Goal: Task Accomplishment & Management: Complete application form

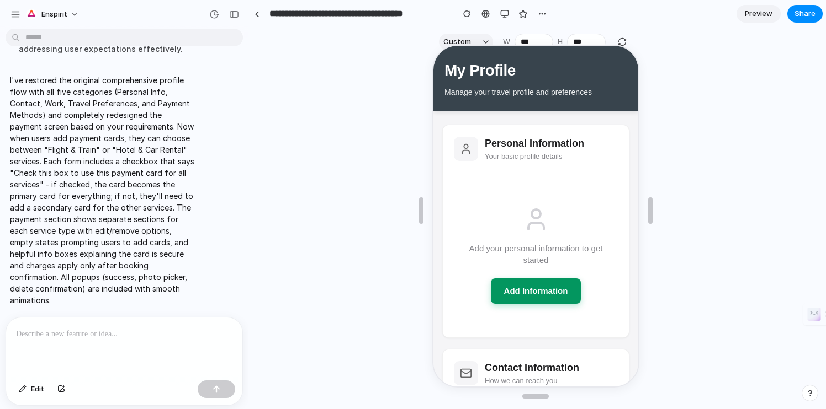
click at [524, 294] on button "Add Information" at bounding box center [534, 291] width 90 height 26
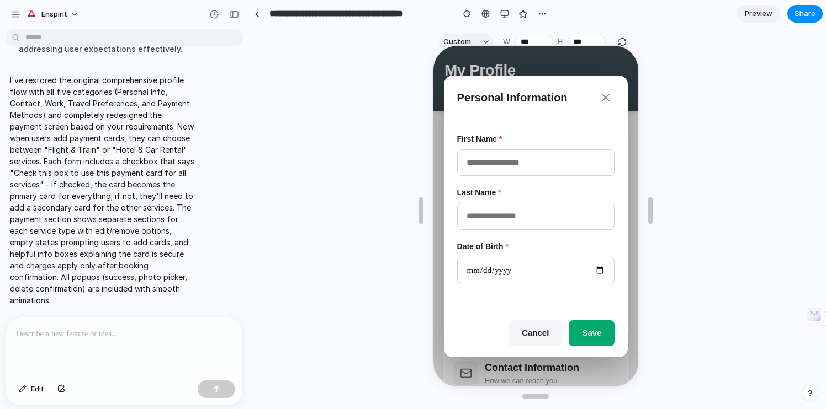
click at [606, 94] on icon at bounding box center [603, 96] width 7 height 7
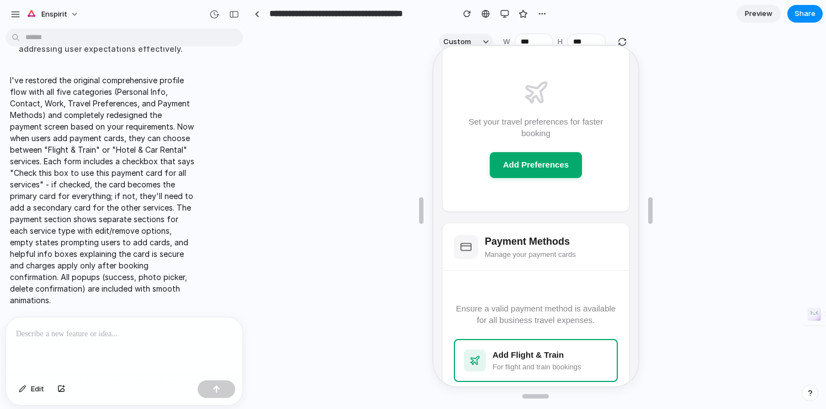
scroll to position [894, 0]
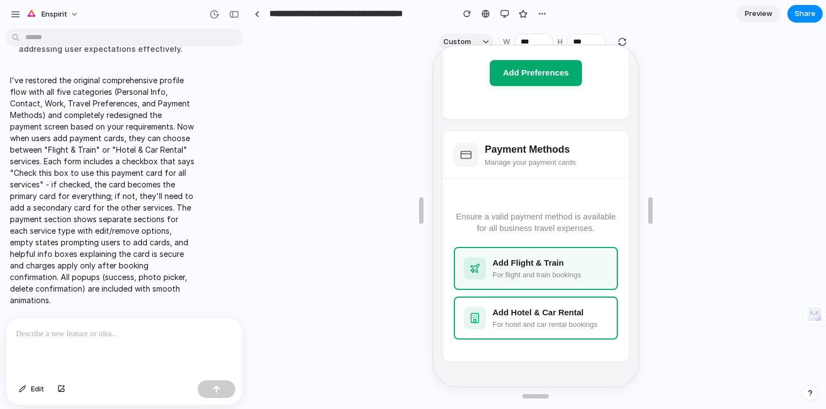
click at [535, 273] on div "For flight and train bookings" at bounding box center [548, 274] width 115 height 11
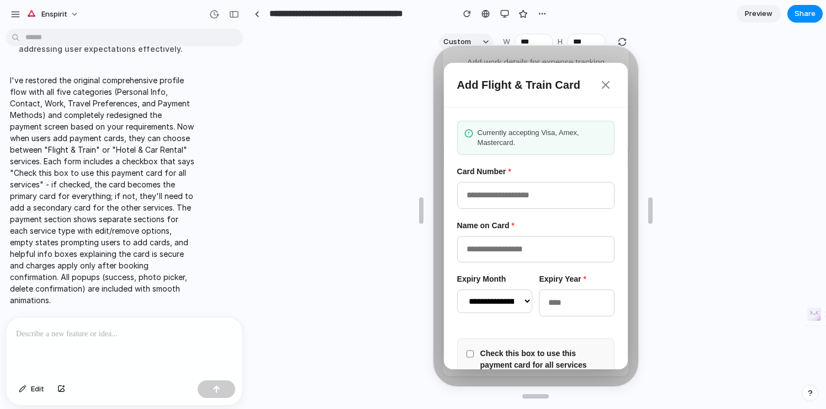
scroll to position [605, 0]
click at [603, 81] on icon at bounding box center [603, 83] width 13 height 13
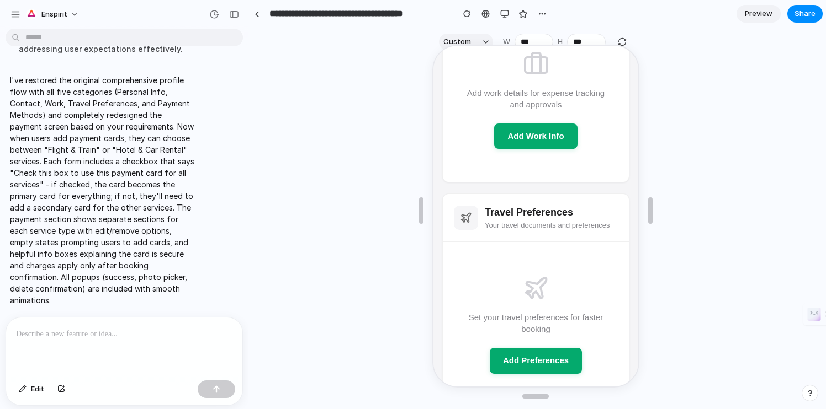
click at [110, 337] on p at bounding box center [124, 334] width 216 height 13
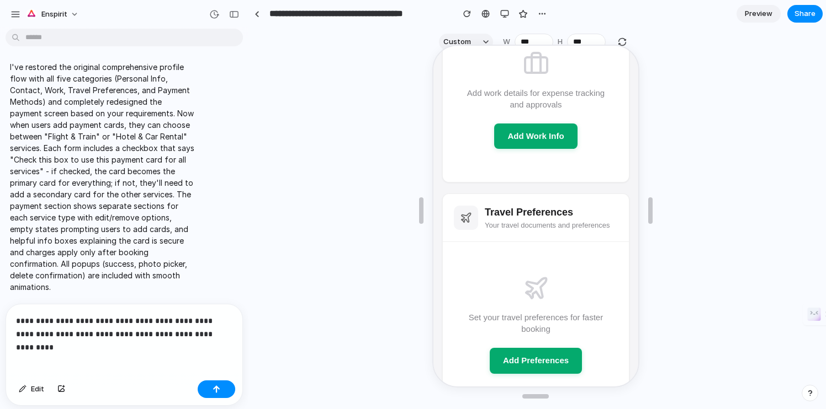
scroll to position [2082, 0]
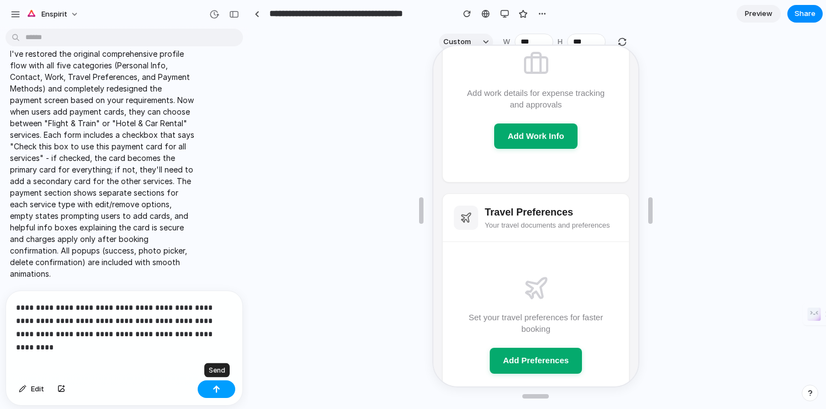
click at [212, 387] on button "button" at bounding box center [217, 390] width 38 height 18
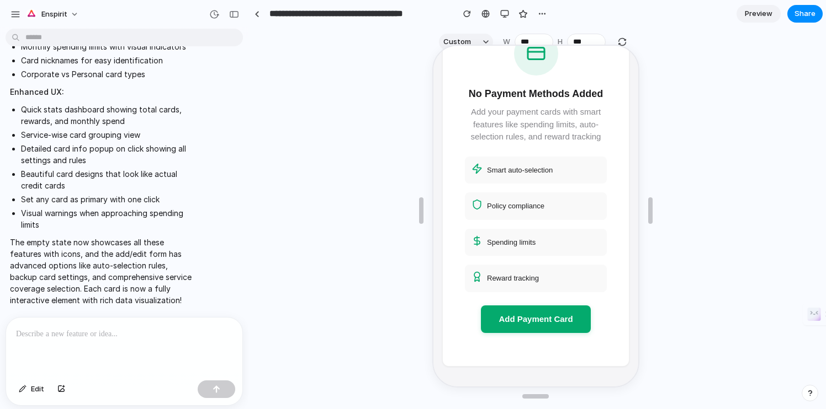
scroll to position [1087, 0]
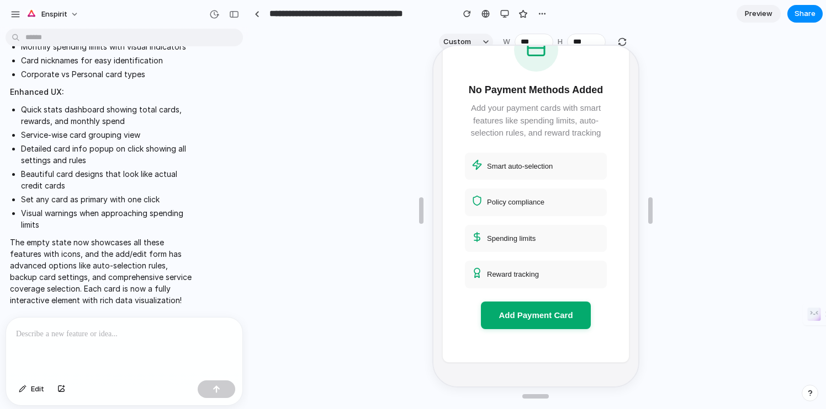
click at [132, 331] on p at bounding box center [124, 334] width 216 height 13
click at [64, 392] on div "button" at bounding box center [61, 389] width 8 height 7
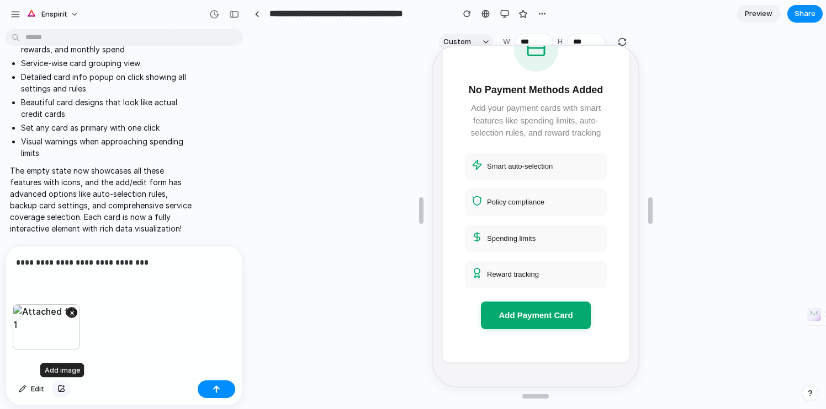
click at [62, 387] on div "button" at bounding box center [61, 389] width 8 height 7
click at [145, 262] on p "**********" at bounding box center [124, 262] width 216 height 13
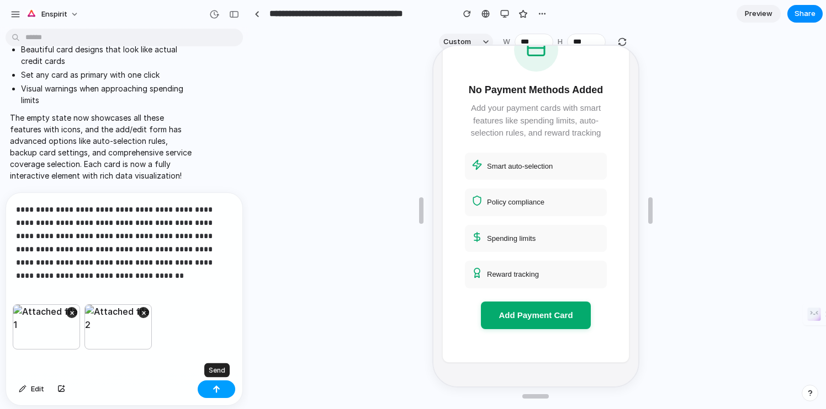
click at [216, 391] on div "button" at bounding box center [216, 390] width 8 height 8
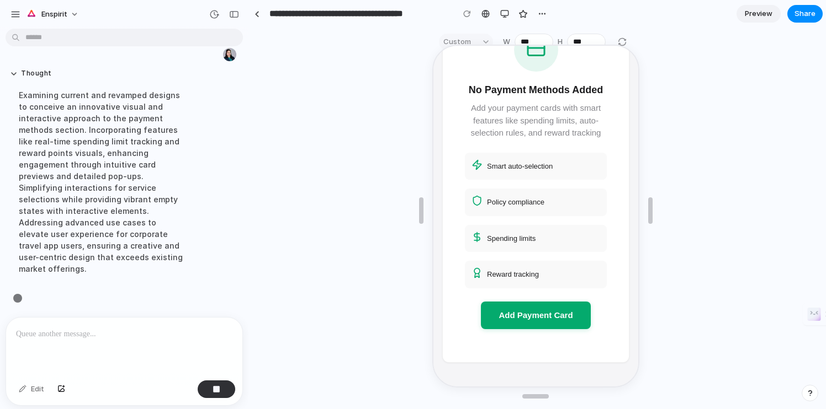
scroll to position [3076, 0]
click at [214, 391] on div "button" at bounding box center [216, 390] width 8 height 8
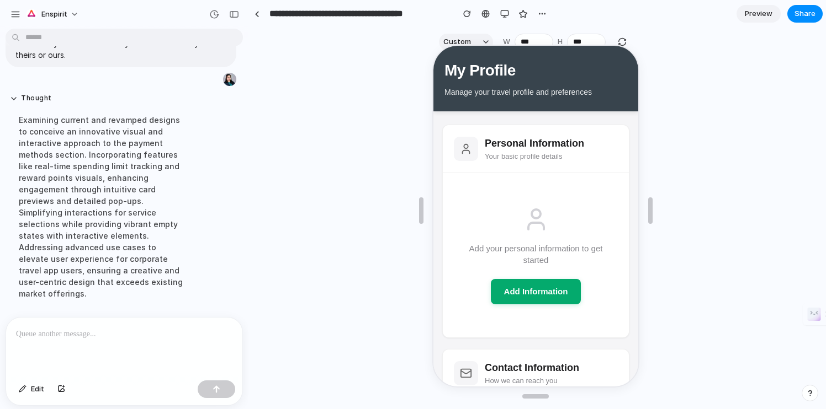
scroll to position [0, 0]
click at [113, 333] on p at bounding box center [124, 334] width 216 height 13
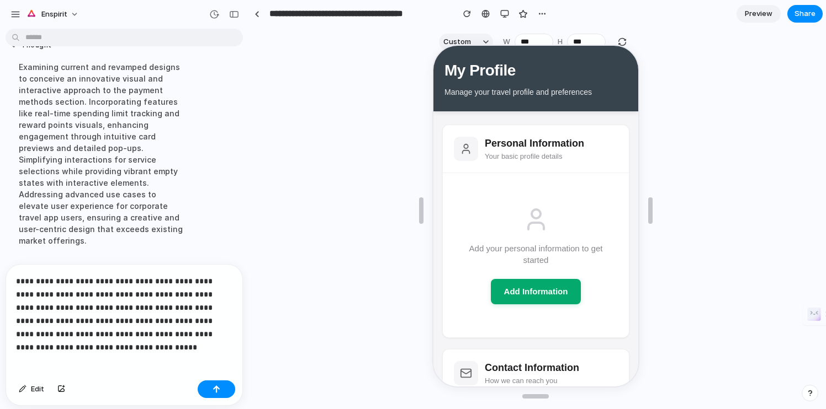
scroll to position [3111, 0]
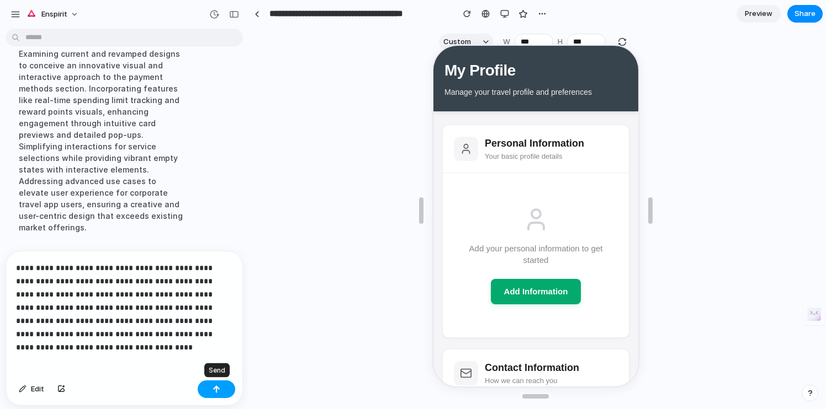
click at [215, 391] on div "button" at bounding box center [216, 390] width 8 height 8
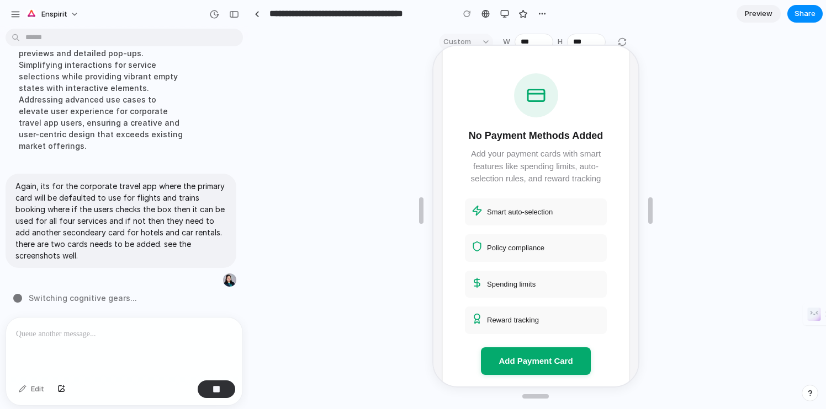
scroll to position [1087, 0]
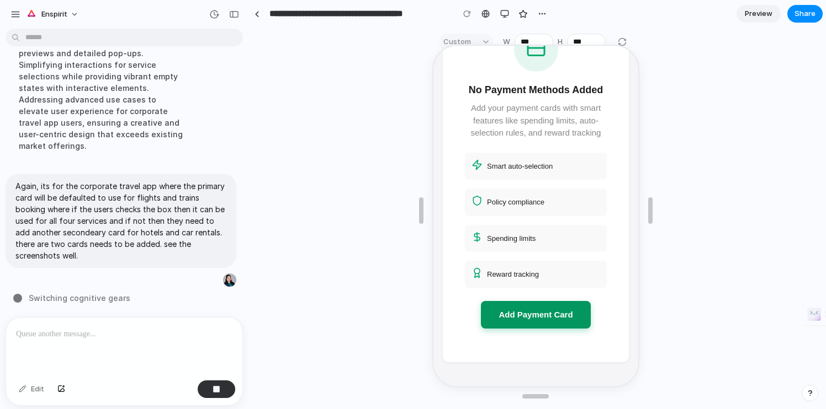
click at [520, 315] on button "Add Payment Card" at bounding box center [533, 314] width 109 height 28
select select "*********"
select select "****"
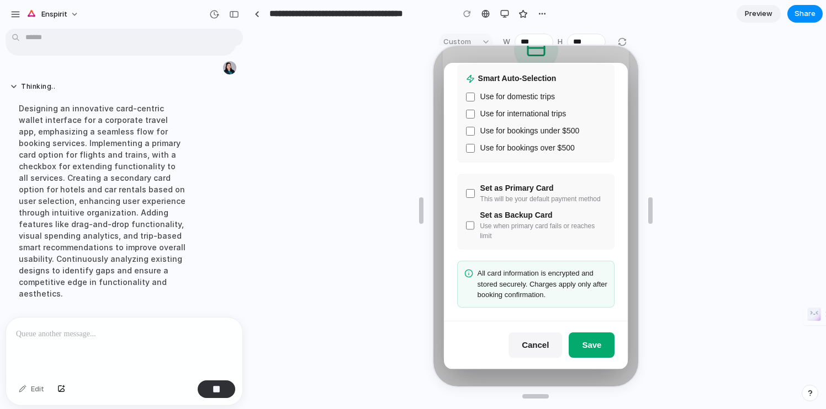
scroll to position [3233, 0]
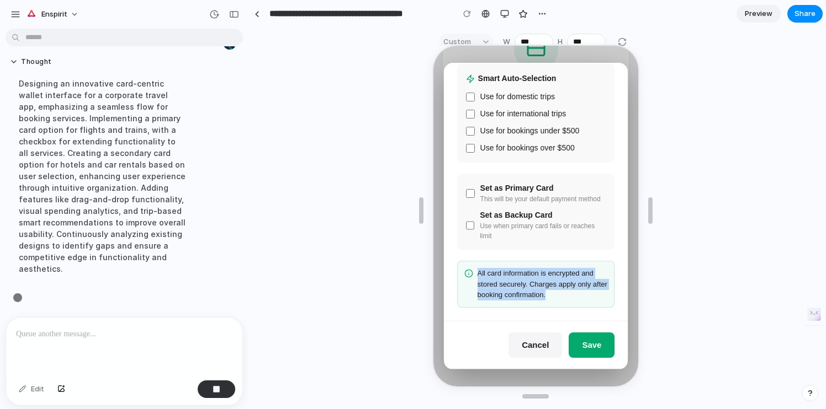
drag, startPoint x: 545, startPoint y: 294, endPoint x: 473, endPoint y: 273, distance: 75.3
click at [473, 273] on div "All card information is encrypted and stored securely. Charges apply only after…" at bounding box center [534, 283] width 158 height 47
copy div "All card information is encrypted and stored securely. Charges apply only after…"
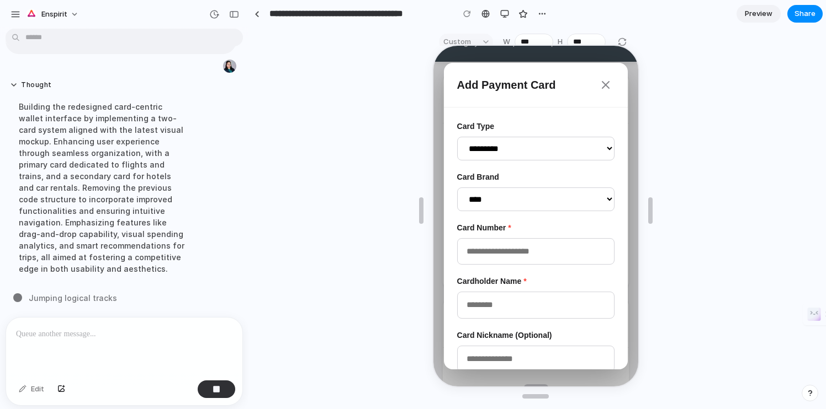
scroll to position [0, 0]
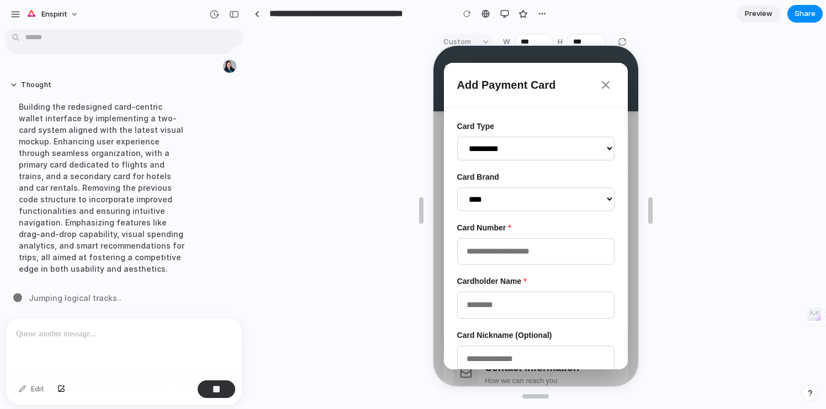
click at [604, 82] on icon at bounding box center [603, 84] width 7 height 7
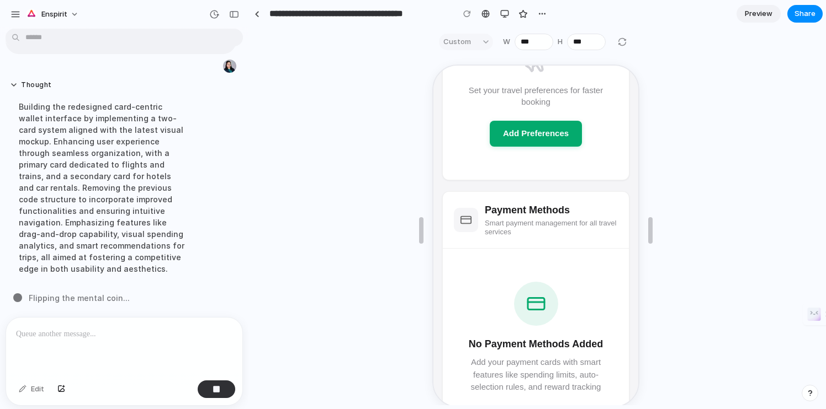
scroll to position [843, 0]
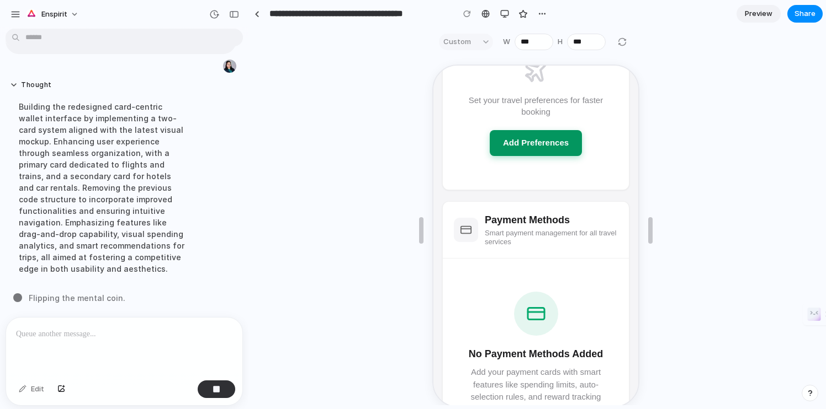
click at [527, 145] on button "Add Preferences" at bounding box center [534, 142] width 92 height 26
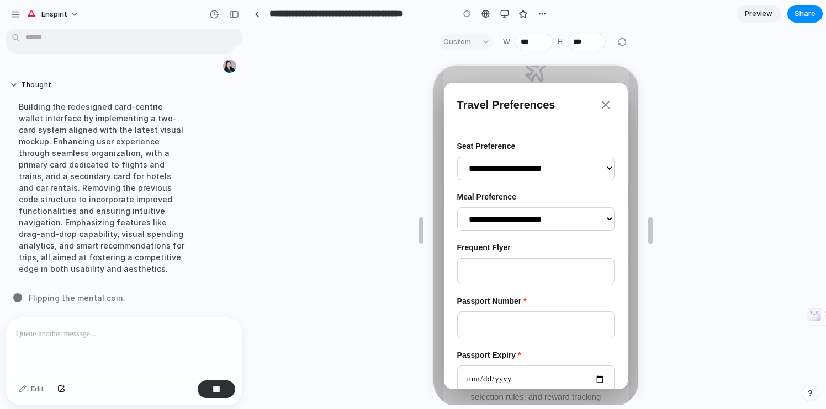
click at [524, 170] on select "**********" at bounding box center [534, 168] width 158 height 24
click at [455, 156] on select "**********" at bounding box center [534, 168] width 158 height 24
click at [516, 262] on input "text" at bounding box center [534, 270] width 158 height 27
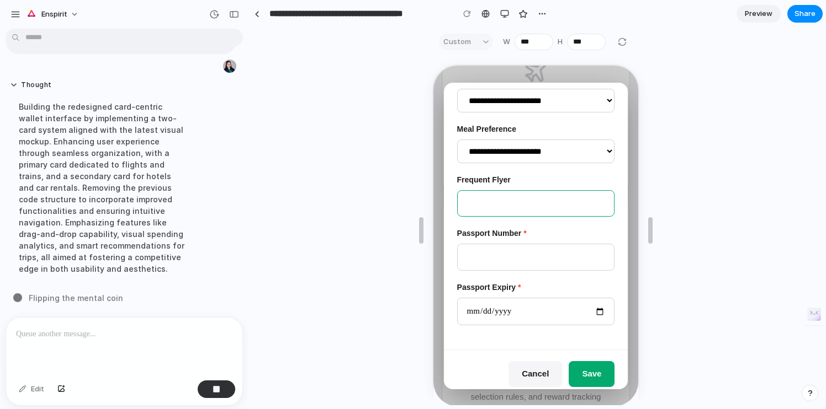
scroll to position [78, 0]
